Goal: Download file/media

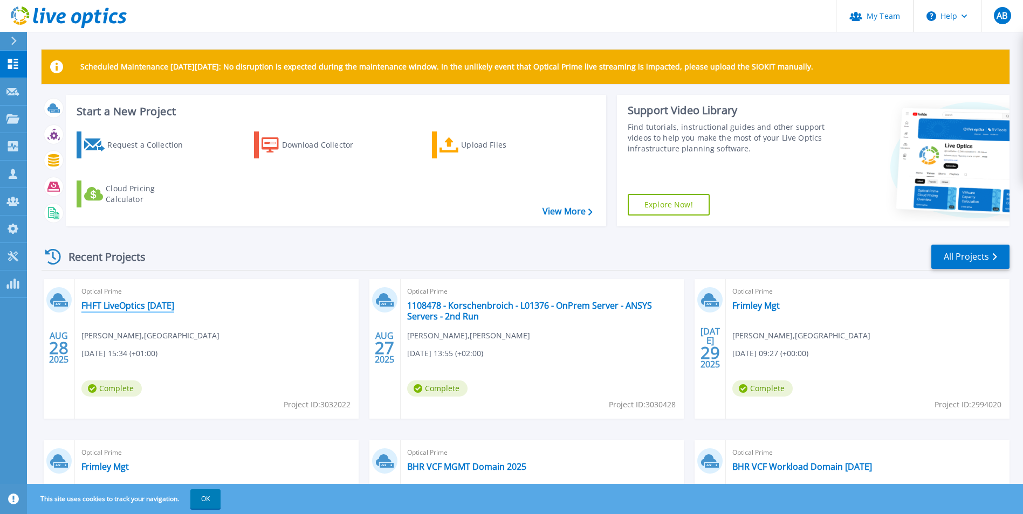
click at [136, 309] on link "FHFT LiveOptics [DATE]" at bounding box center [127, 305] width 93 height 11
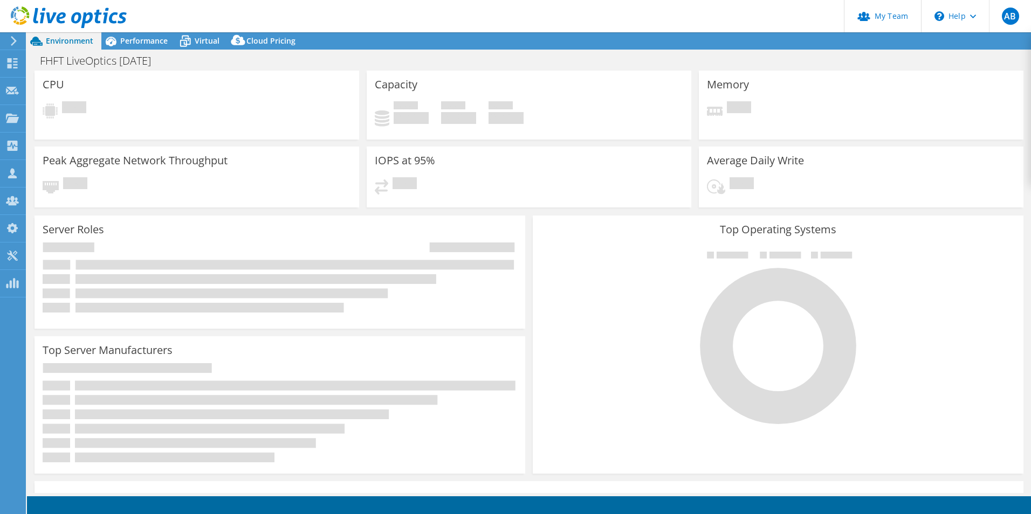
select select "USD"
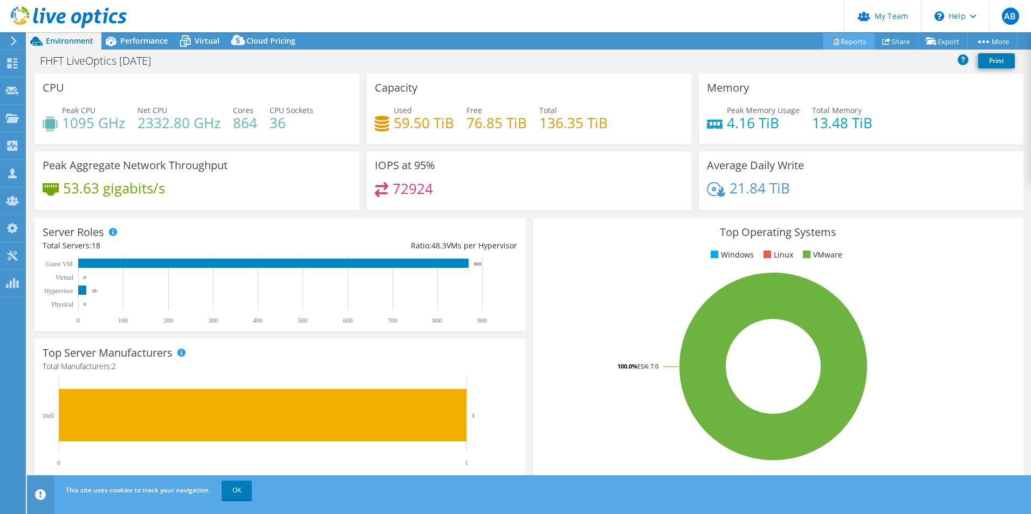
click at [847, 41] on link "Reports" at bounding box center [849, 41] width 52 height 17
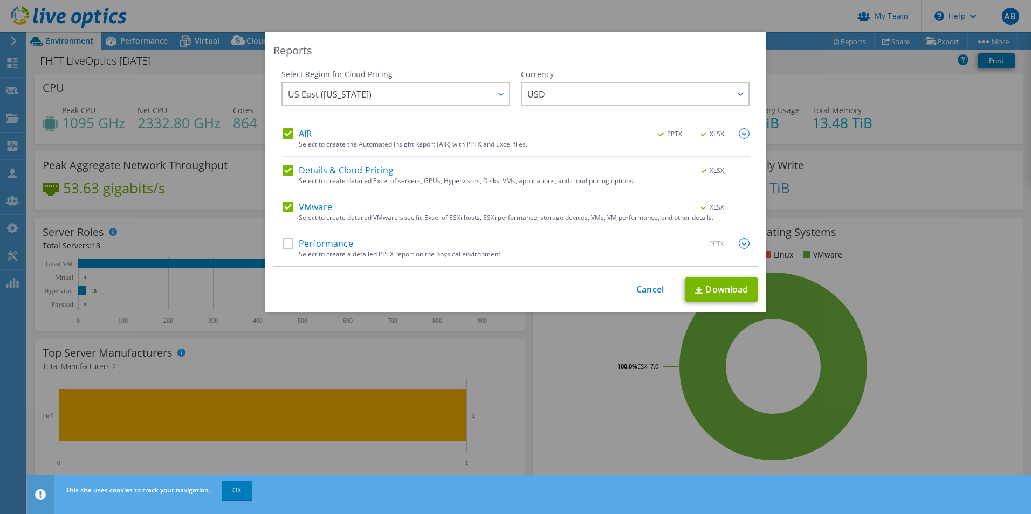
click at [284, 134] on label "AIR" at bounding box center [296, 133] width 29 height 11
click at [0, 0] on input "AIR" at bounding box center [0, 0] width 0 height 0
click at [710, 286] on link "Download" at bounding box center [721, 290] width 72 height 24
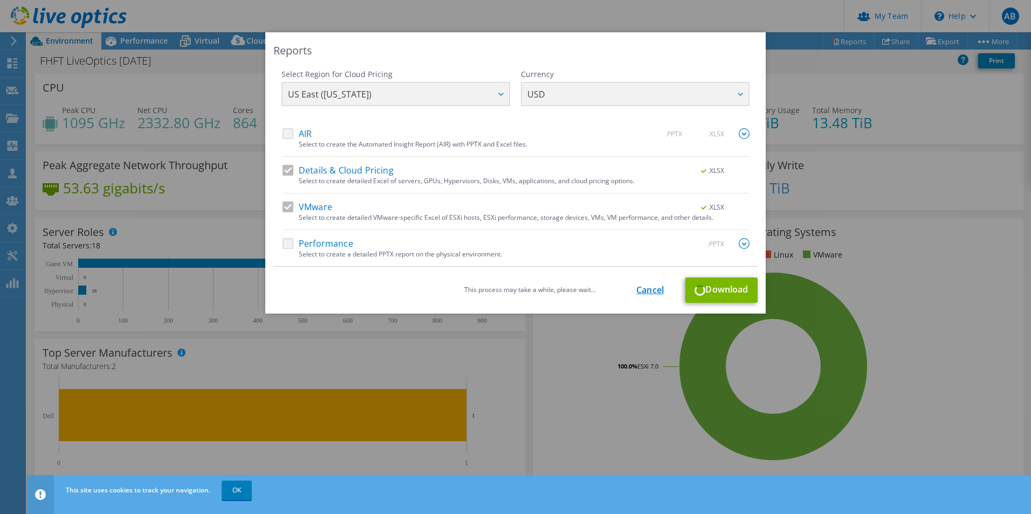
click at [647, 293] on link "Cancel" at bounding box center [649, 290] width 27 height 10
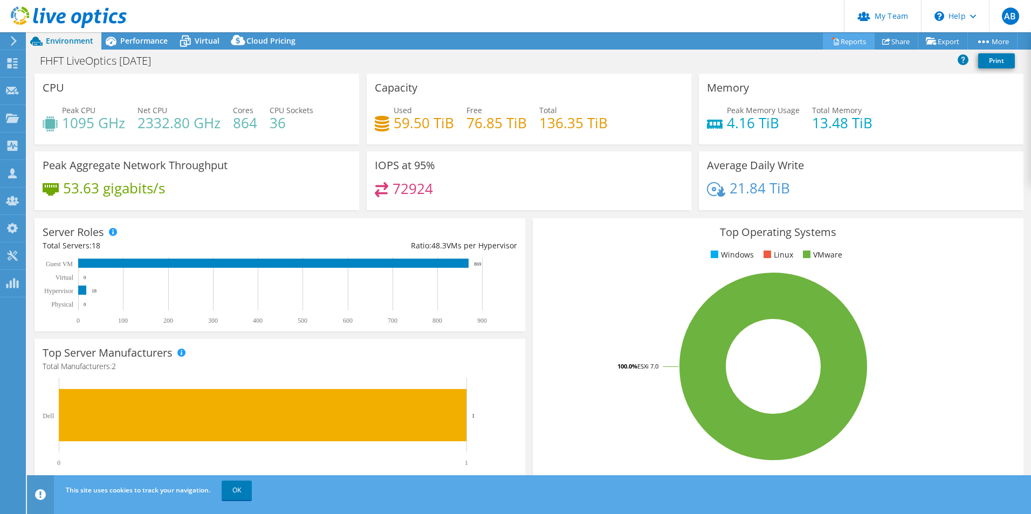
click at [849, 45] on link "Reports" at bounding box center [849, 41] width 52 height 17
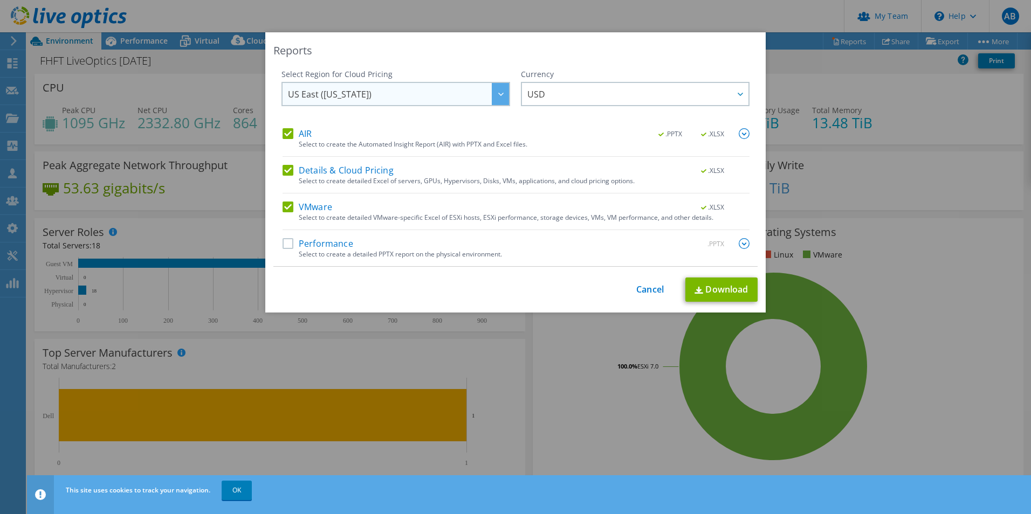
click at [326, 97] on span "US East ([US_STATE])" at bounding box center [330, 96] width 84 height 17
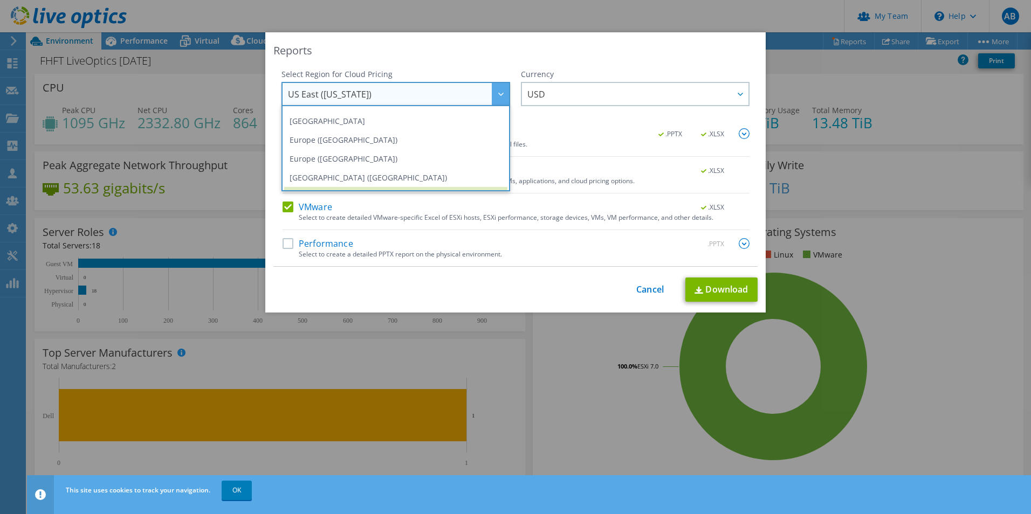
scroll to position [109, 0]
click at [332, 169] on li "[GEOGRAPHIC_DATA] ([GEOGRAPHIC_DATA])" at bounding box center [395, 178] width 223 height 19
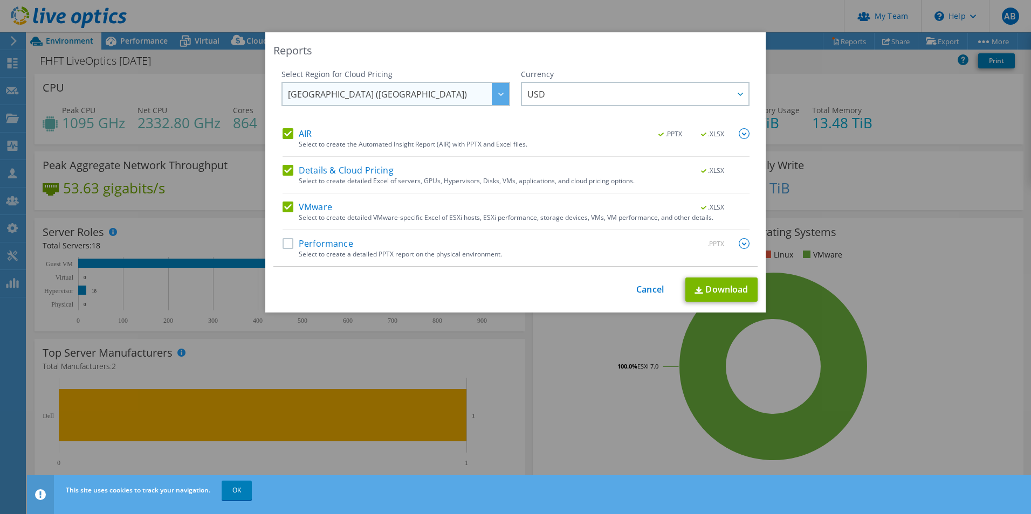
click at [444, 105] on span "[GEOGRAPHIC_DATA] ([GEOGRAPHIC_DATA])" at bounding box center [398, 94] width 221 height 22
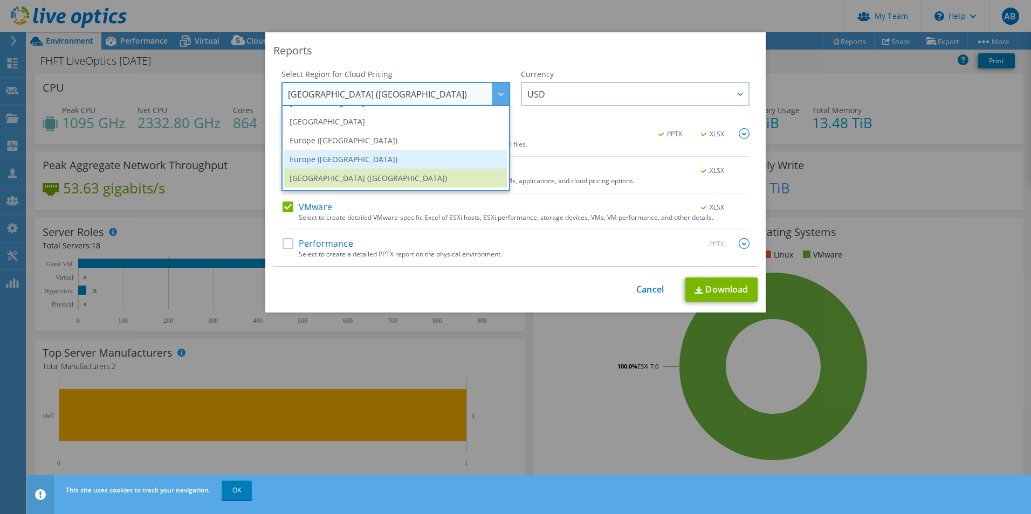
click at [354, 161] on li "Europe ([GEOGRAPHIC_DATA])" at bounding box center [395, 159] width 223 height 19
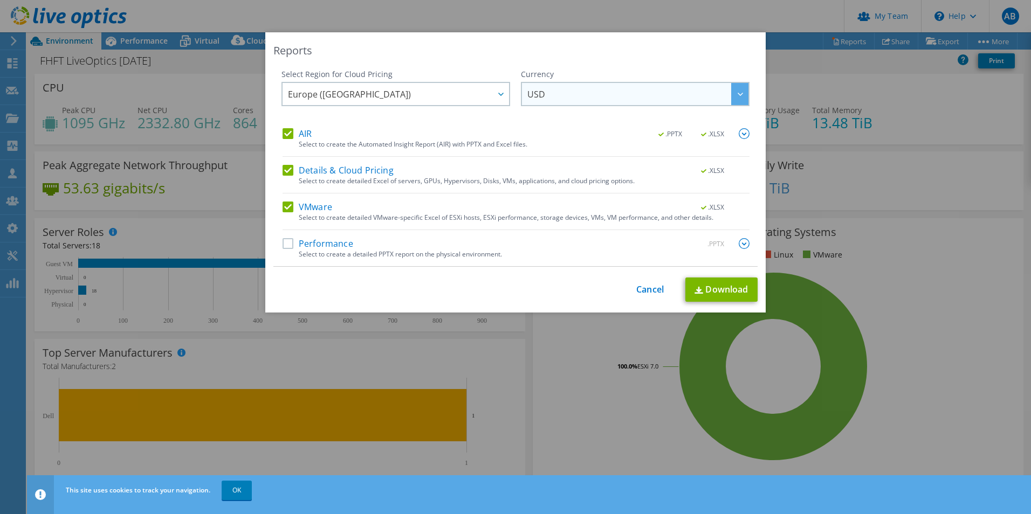
click at [539, 92] on span "USD" at bounding box center [536, 96] width 18 height 17
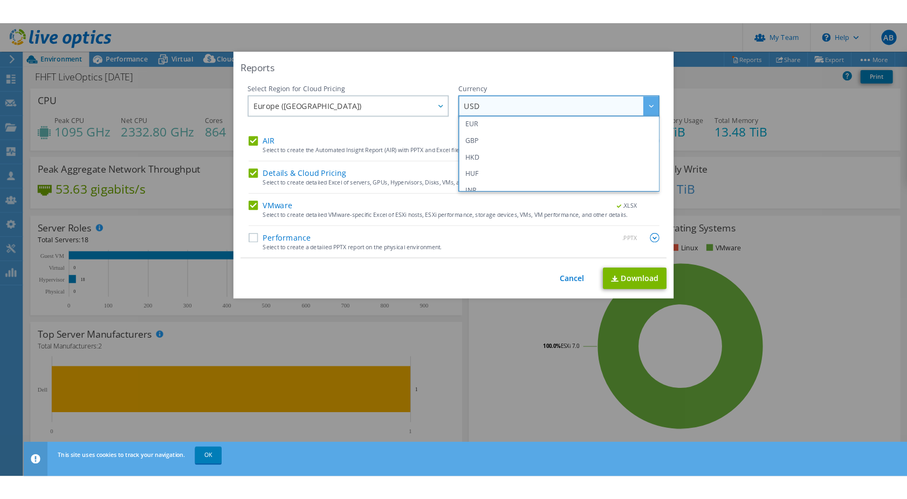
scroll to position [154, 0]
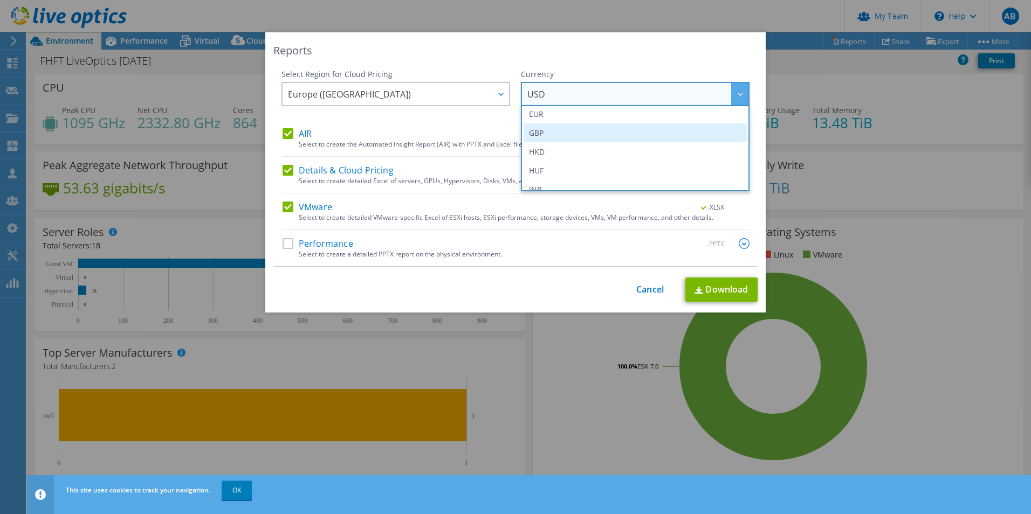
click at [546, 139] on li "GBP" at bounding box center [634, 132] width 223 height 19
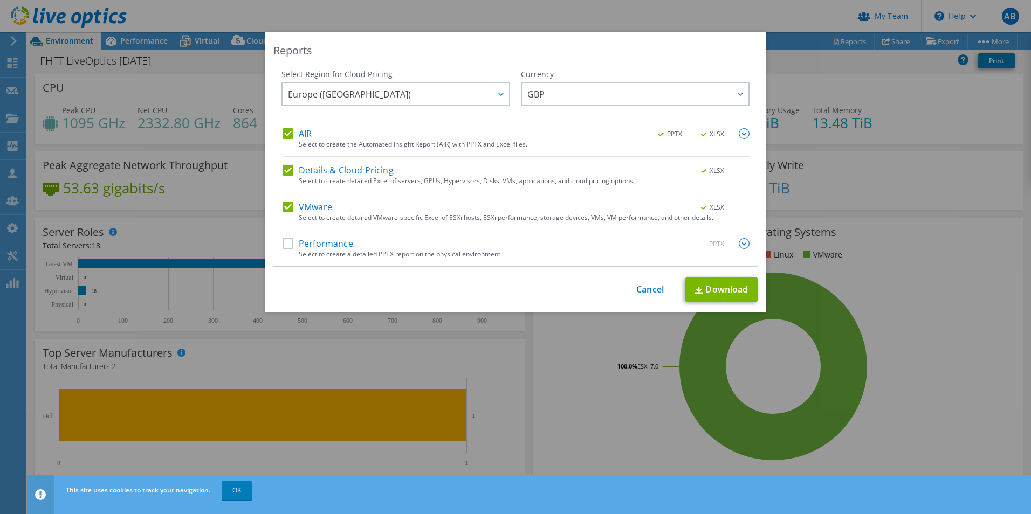
click at [743, 133] on img at bounding box center [743, 133] width 11 height 11
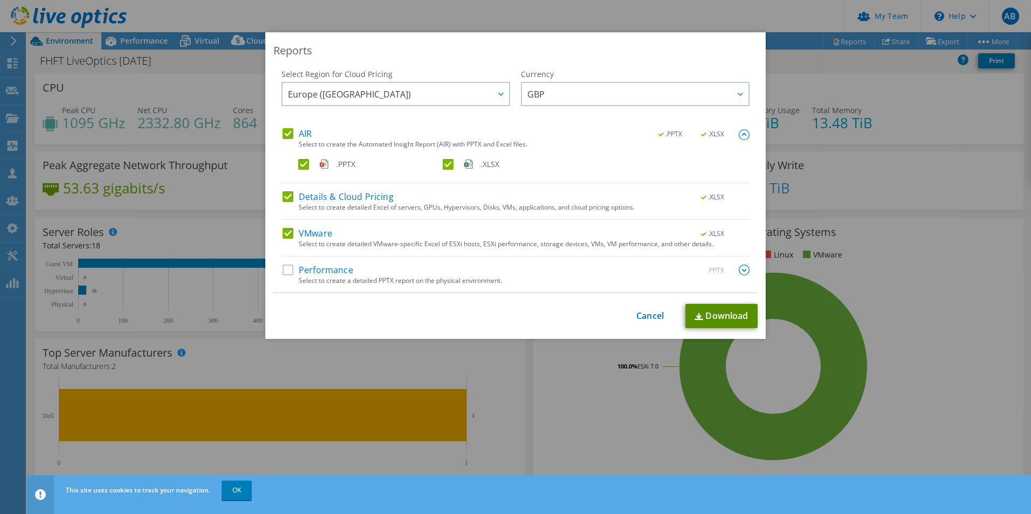
click at [717, 313] on link "Download" at bounding box center [721, 316] width 72 height 24
